Goal: Use online tool/utility: Use online tool/utility

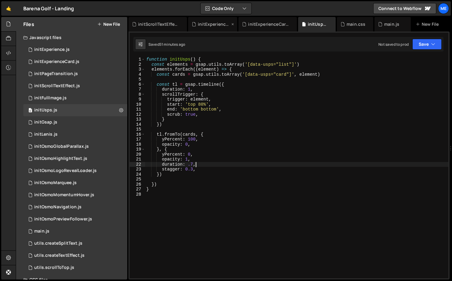
scroll to position [0, 3]
click at [87, 63] on div "0 initExperienceCard.js 0" at bounding box center [75, 62] width 104 height 12
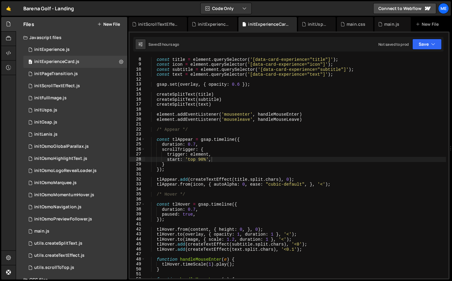
scroll to position [35, 0]
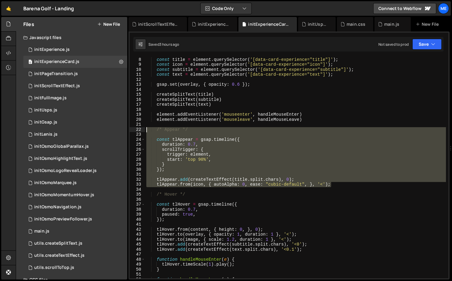
drag, startPoint x: 339, startPoint y: 184, endPoint x: 145, endPoint y: 130, distance: 201.6
click at [145, 130] on div "tlAppear.from(icon, { autoAlpha: 0, ease: "cubic-default", }, '<'); 7 8 9 10 11…" at bounding box center [289, 167] width 318 height 221
click at [153, 140] on div "const content = element . querySelector ( '[data-card-experience="content"]' ) …" at bounding box center [295, 167] width 300 height 221
type textarea "const tlAppear = gsap.timeline({"
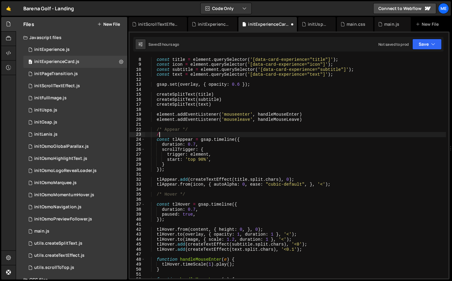
type textarea "/*"
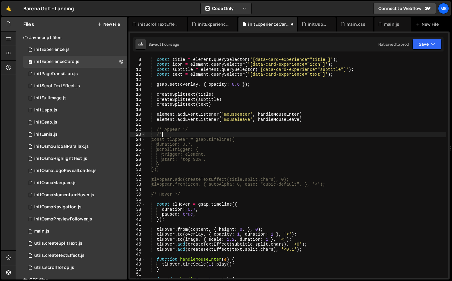
click at [166, 192] on div "const content = element . querySelector ( '[data-card-experience="content"]' ) …" at bounding box center [295, 167] width 300 height 231
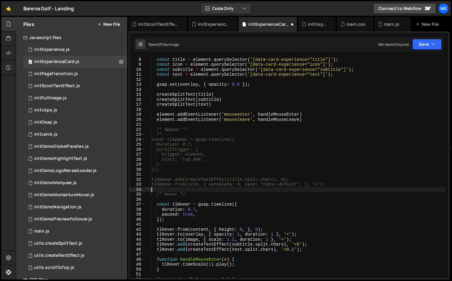
scroll to position [0, 0]
type textarea "*/"
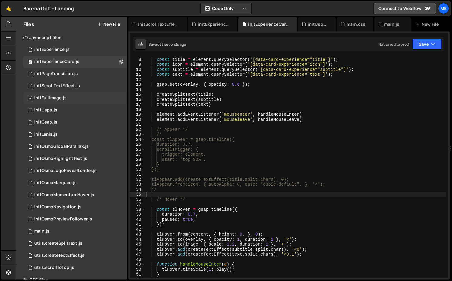
click at [80, 100] on div "0 initFullImage.js 0" at bounding box center [75, 98] width 104 height 12
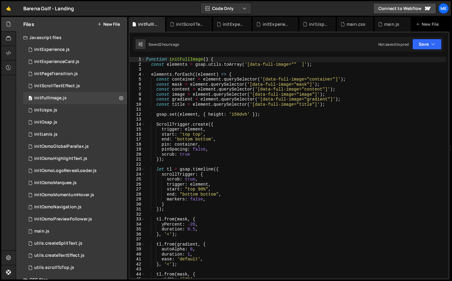
click at [200, 189] on div "function initFullImage ( ) { const elements = gsap . utils . toArray ( '[data-f…" at bounding box center [295, 172] width 301 height 231
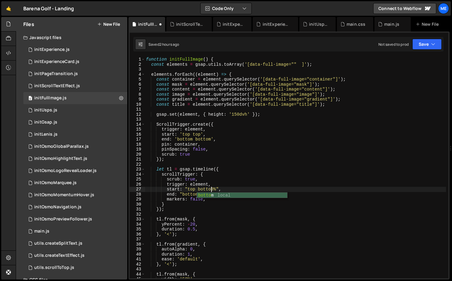
scroll to position [0, 5]
click at [236, 116] on div "function initFullImage ( ) { const elements = gsap . utils . toArray ( '[data-f…" at bounding box center [295, 172] width 301 height 231
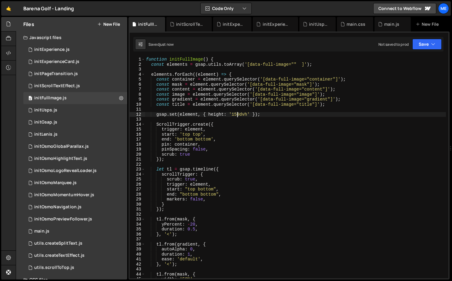
type textarea "gsap.set(element, { height: '150dvh' });"
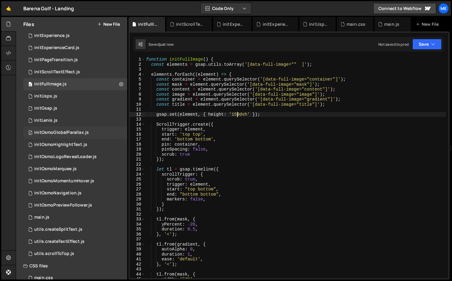
scroll to position [13, 0]
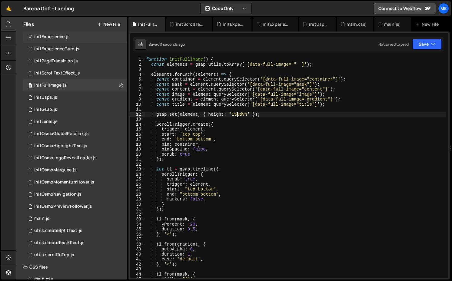
click at [73, 33] on div "0 initExperience.js 0" at bounding box center [75, 37] width 104 height 12
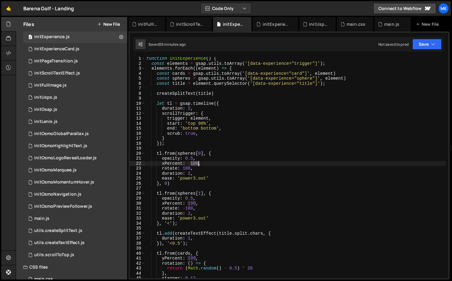
drag, startPoint x: 192, startPoint y: 163, endPoint x: 199, endPoint y: 163, distance: 7.0
click at [199, 163] on div "function initExperience ( ) { const elements = gsap . utils . toArray ( '[data-…" at bounding box center [295, 171] width 300 height 231
click at [193, 204] on div "function initExperience ( ) { const elements = gsap . utils . toArray ( '[data-…" at bounding box center [295, 171] width 300 height 231
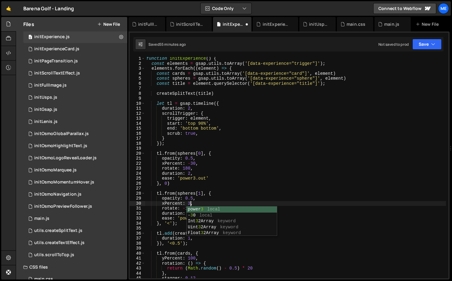
scroll to position [0, 3]
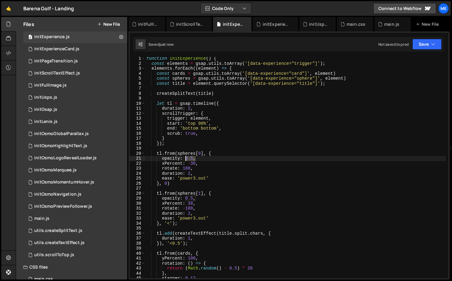
drag, startPoint x: 194, startPoint y: 158, endPoint x: 185, endPoint y: 158, distance: 9.1
click at [185, 158] on div "function initExperience ( ) { const elements = gsap . utils . toArray ( '[data-…" at bounding box center [295, 171] width 300 height 231
click at [185, 158] on div "function initExperience ( ) { const elements = gsap . utils . toArray ( '[data-…" at bounding box center [295, 167] width 300 height 221
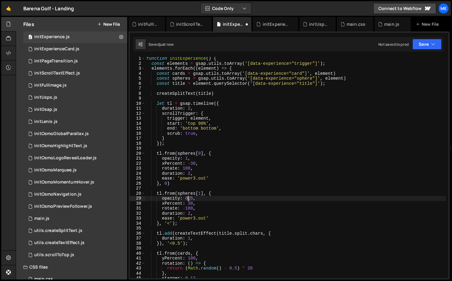
drag, startPoint x: 192, startPoint y: 199, endPoint x: 186, endPoint y: 199, distance: 5.4
click at [186, 199] on div "function initExperience ( ) { const elements = gsap . utils . toArray ( '[data-…" at bounding box center [295, 171] width 300 height 231
type textarea "opacity: 1,"
click at [54, 72] on div "initScrollTextEffect.js" at bounding box center [57, 73] width 46 height 5
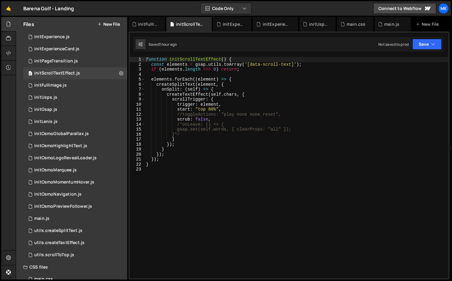
click at [211, 110] on div "function initScrollTextEffect ( ) { const elements = gsap . utils . toArray ( '…" at bounding box center [296, 228] width 303 height 342
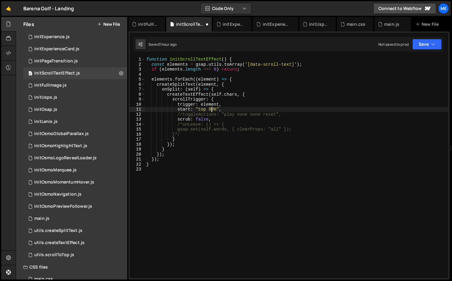
scroll to position [0, 4]
type textarea "start: "top 90%","
click at [59, 81] on div "0 initFullImage.js 0" at bounding box center [75, 85] width 104 height 12
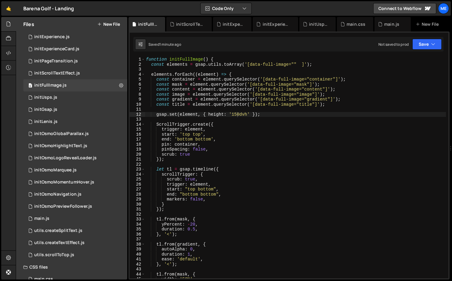
click at [237, 112] on div "function initFullImage ( ) { const elements = gsap . utils . toArray ( '[data-f…" at bounding box center [295, 172] width 301 height 231
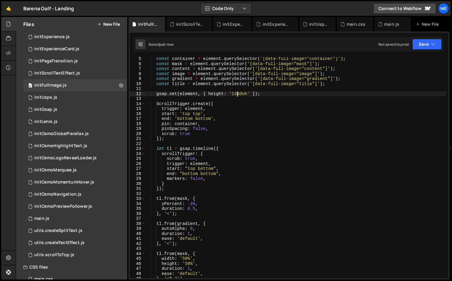
scroll to position [21, 0]
click at [192, 202] on div "const container = element . querySelector ( '[data-full-image="container"]' ) ;…" at bounding box center [295, 170] width 301 height 231
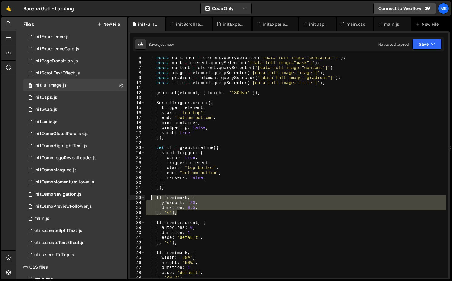
drag, startPoint x: 177, startPoint y: 213, endPoint x: 150, endPoint y: 196, distance: 31.6
click at [150, 196] on div "const container = element . querySelector ( '[data-full-image="container"]' ) ;…" at bounding box center [295, 170] width 301 height 231
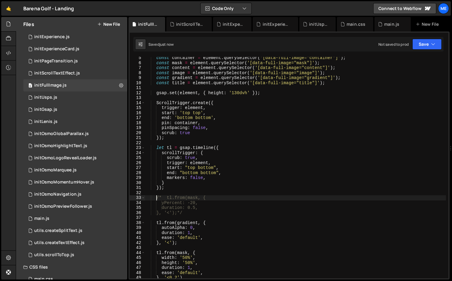
type textarea "/* tl.from(mask, {"
click at [71, 159] on div "initOsmoLogoRevealLoader.js" at bounding box center [65, 157] width 62 height 5
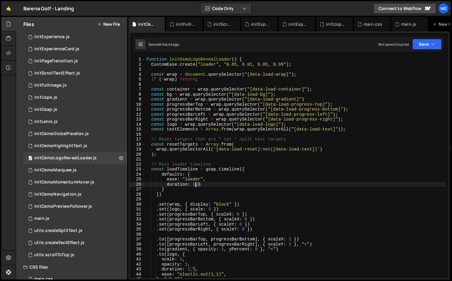
drag, startPoint x: 202, startPoint y: 184, endPoint x: 195, endPoint y: 184, distance: 6.7
click at [195, 184] on div "function initOsmoLogoRevealLoader ( ) { CustomEase . create ( "loader" , "0.65,…" at bounding box center [295, 172] width 301 height 231
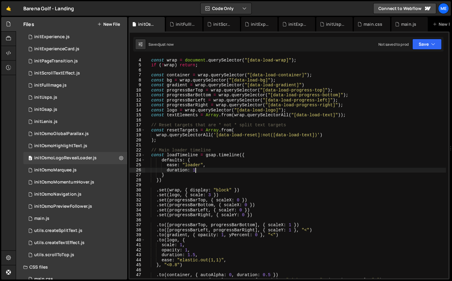
scroll to position [15, 0]
click at [197, 255] on div "const wrap = document . querySelector ( "[data-load-wrap]" ) ; if ( ! wrap ) re…" at bounding box center [295, 172] width 301 height 231
drag, startPoint x: 166, startPoint y: 170, endPoint x: 213, endPoint y: 169, distance: 46.9
click at [213, 169] on div "const wrap = document . querySelector ( "[data-load-wrap]" ) ; if ( ! wrap ) re…" at bounding box center [295, 172] width 301 height 231
type textarea "duration: 1"
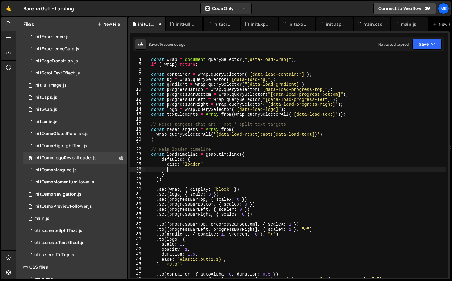
click at [248, 154] on div "const wrap = document . querySelector ( "[data-load-wrap]" ) ; if ( ! wrap ) re…" at bounding box center [295, 172] width 301 height 231
type textarea "const loadTimeline = gsap.timeline({"
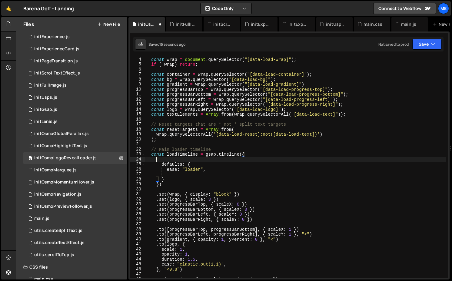
scroll to position [0, 0]
paste textarea "duration: 1"
type textarea "duration: 1.5,"
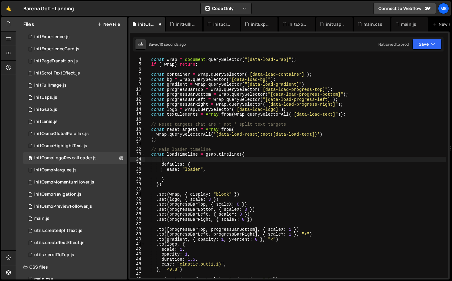
click at [186, 176] on div "const wrap = document . querySelector ( "[data-load-wrap]" ) ; if ( ! wrap ) re…" at bounding box center [295, 172] width 301 height 231
paste textarea "duration: 1.5,"
type textarea "duration: 1,"
click at [209, 158] on div "const wrap = document . querySelector ( "[data-load-wrap]" ) ; if ( ! wrap ) re…" at bounding box center [295, 172] width 301 height 231
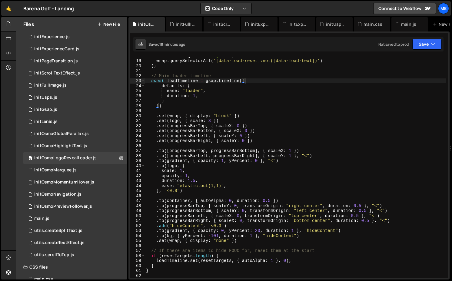
scroll to position [88, 0]
click at [186, 80] on div "const resetTargets = Array . from ( wrap . querySelectorAll ( '[data-load-reset…" at bounding box center [295, 169] width 301 height 231
click at [171, 104] on div "const resetTargets = Array . from ( wrap . querySelectorAll ( '[data-load-reset…" at bounding box center [295, 169] width 301 height 231
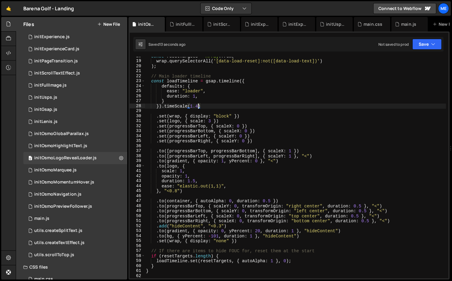
scroll to position [0, 3]
type textarea "}).timeScale(1.2)"
click at [293, 20] on div "initExperienceCard.js" at bounding box center [296, 24] width 36 height 15
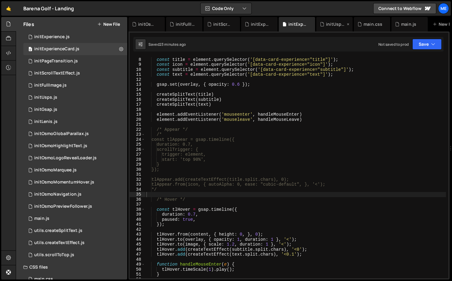
click at [324, 24] on div "initUsps.js" at bounding box center [332, 24] width 25 height 6
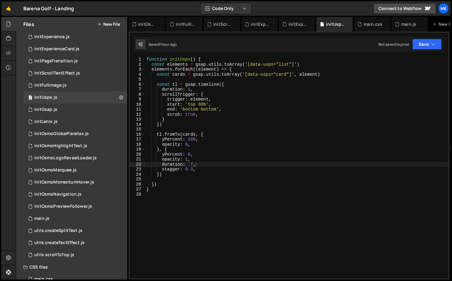
click at [228, 203] on div "function initUsps ( ) { const elements = gsap . utils . toArray ( '[data-usps="…" at bounding box center [296, 172] width 303 height 231
click at [347, 24] on icon at bounding box center [348, 24] width 4 height 6
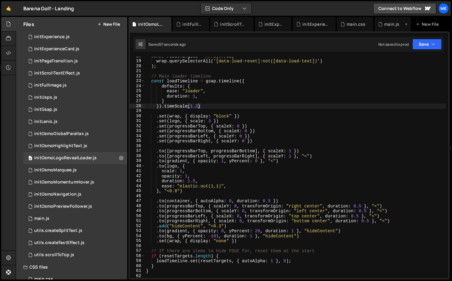
click at [396, 27] on div "main.js" at bounding box center [391, 24] width 15 height 6
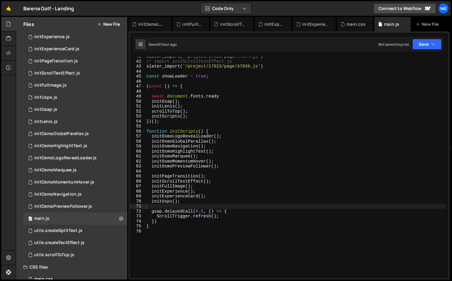
scroll to position [202, 0]
click at [180, 205] on div "slater_import ( '/project/17023/page/47044.js' ) // Import initScrollTextEffect…" at bounding box center [295, 169] width 300 height 231
type textarea "initUsps();"
click at [261, 100] on div "slater_import ( '/project/17023/page/47044.js' ) // Import initScrollTextEffect…" at bounding box center [295, 169] width 300 height 231
type textarea "initGsap();"
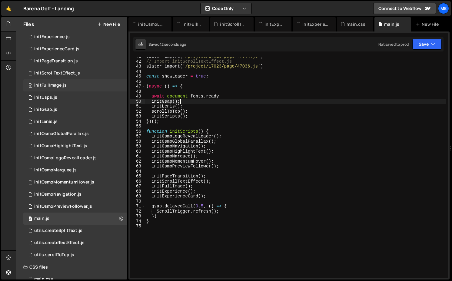
click at [60, 90] on div "0 initFullImage.js 0" at bounding box center [75, 85] width 104 height 12
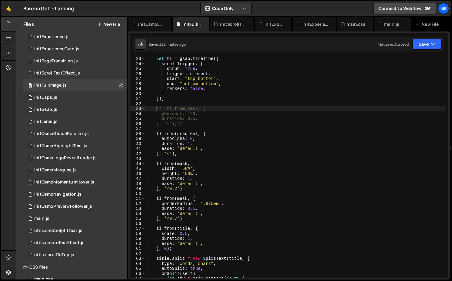
scroll to position [111, 0]
click at [216, 212] on div "let tl = gsap . timeline ({ scrollTrigger : { scrub : true , trigger : element …" at bounding box center [295, 170] width 301 height 231
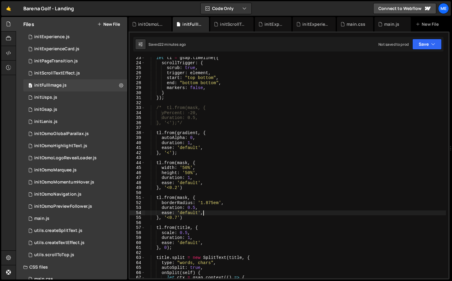
click at [190, 147] on div "let tl = gsap . timeline ({ scrollTrigger : { scrub : true , trigger : element …" at bounding box center [295, 170] width 301 height 231
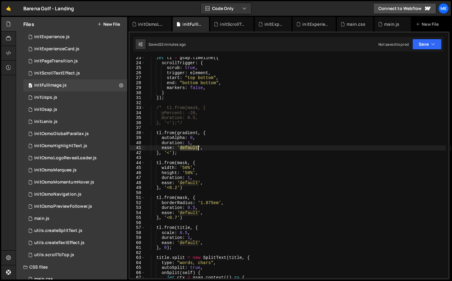
click at [190, 147] on div "let tl = gsap . timeline ({ scrollTrigger : { scrub : true , trigger : element …" at bounding box center [295, 170] width 301 height 231
type textarea "ease: 'cubic-default',"
type textarea "}, '<');"
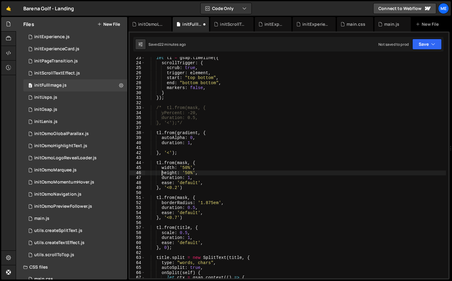
type textarea "ease: 'default',"
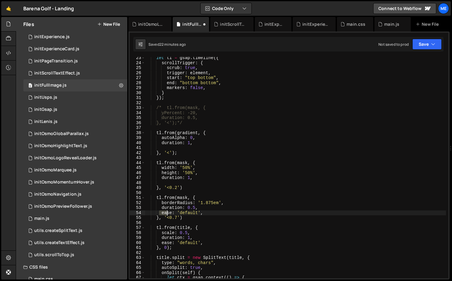
drag, startPoint x: 161, startPoint y: 212, endPoint x: 229, endPoint y: 212, distance: 68.4
click at [229, 212] on div "let tl = gsap . timeline ({ scrollTrigger : { scrub : true , trigger : element …" at bounding box center [295, 170] width 301 height 231
type textarea "ease: 'default',"
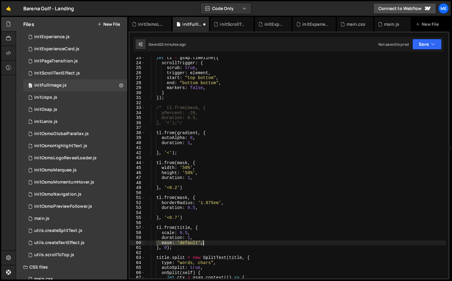
drag, startPoint x: 157, startPoint y: 243, endPoint x: 248, endPoint y: 243, distance: 91.4
click at [248, 243] on div "let tl = gsap . timeline ({ scrollTrigger : { scrub : true , trigger : element …" at bounding box center [295, 170] width 301 height 231
type textarea "ease: 'default',"
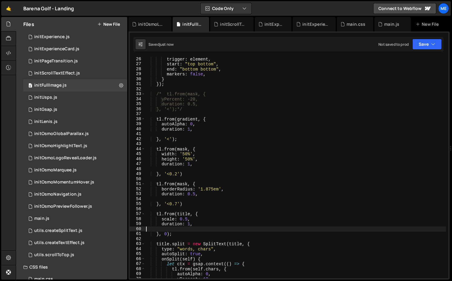
scroll to position [131, 0]
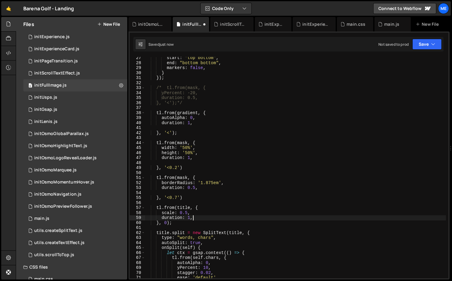
click at [225, 195] on div "start : "top bottom" , end : "bottom bottom" , markers : false , } }) ; /* tl.f…" at bounding box center [295, 170] width 301 height 231
type textarea "}, '<0.7')"
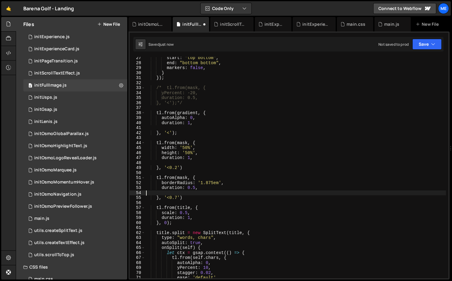
type textarea "duration: 0.5,"
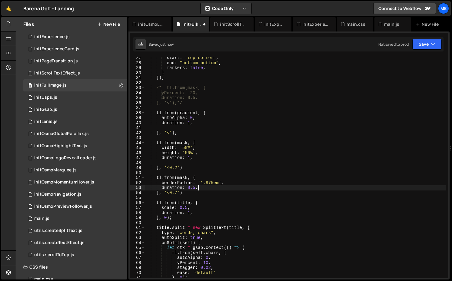
click at [217, 162] on div "start : "top bottom" , end : "bottom bottom" , markers : false , } }) ; /* tl.f…" at bounding box center [295, 170] width 301 height 231
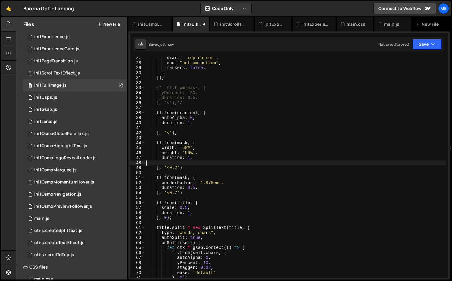
type textarea "duration: 1,"
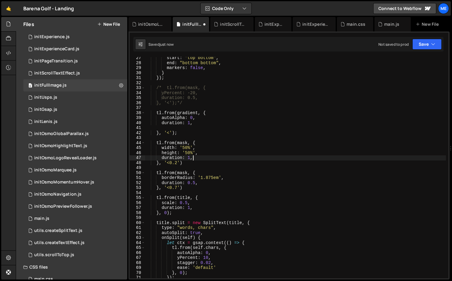
click at [202, 127] on div "start : "top bottom" , end : "bottom bottom" , markers : false , } }) ; /* tl.f…" at bounding box center [295, 170] width 301 height 231
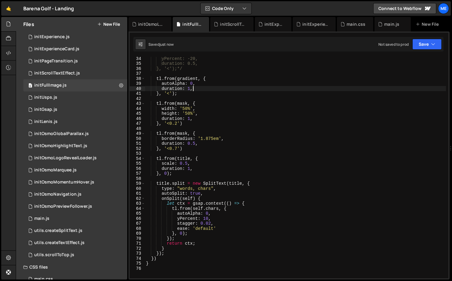
scroll to position [166, 0]
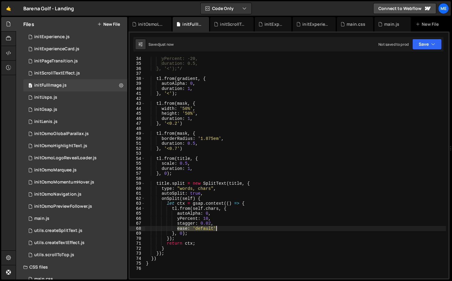
drag, startPoint x: 177, startPoint y: 230, endPoint x: 231, endPoint y: 230, distance: 54.2
click at [231, 230] on div "yPercent: -20, duration: 0.5, }, '<');*/ tl . from ( gradient , { autoAlpha : 0…" at bounding box center [295, 171] width 301 height 231
type textarea "ease: 'default'"
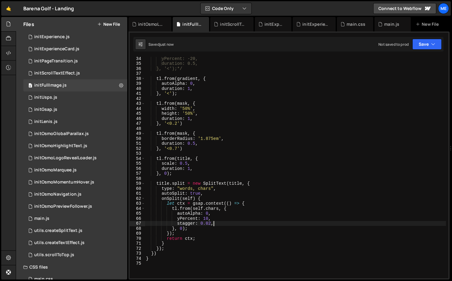
type textarea "stagger: 0.02,"
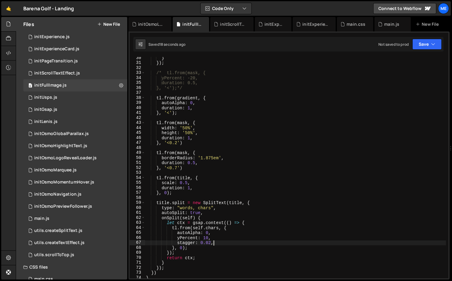
scroll to position [145, 0]
